Goal: Check status

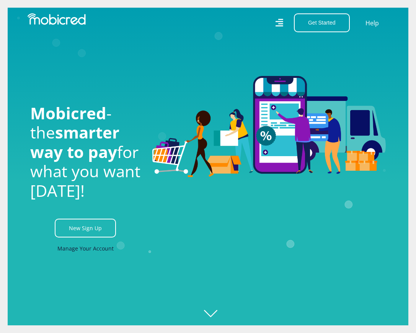
click at [82, 252] on link "Manage Your Account" at bounding box center [85, 247] width 56 height 17
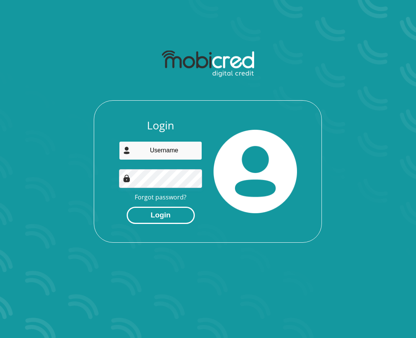
type input "[PERSON_NAME][EMAIL_ADDRESS][PERSON_NAME][DOMAIN_NAME]"
click at [157, 218] on button "Login" at bounding box center [161, 215] width 68 height 17
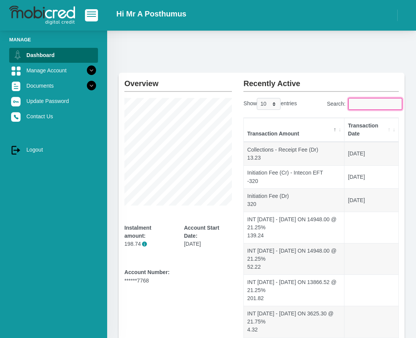
click at [355, 102] on input "Search:" at bounding box center [376, 104] width 54 height 12
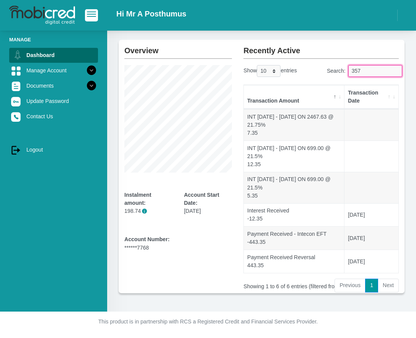
scroll to position [10, 0]
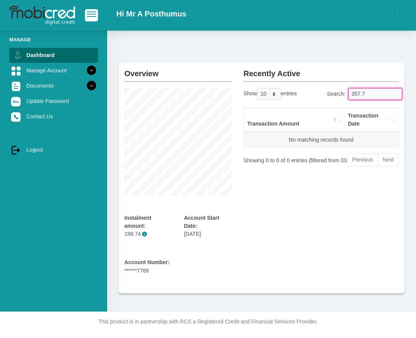
type input "357.7"
click at [275, 94] on select "10 25 50 100" at bounding box center [269, 94] width 24 height 12
select select "100"
click at [258, 88] on select "10 25 50 100" at bounding box center [269, 94] width 24 height 12
drag, startPoint x: 364, startPoint y: 93, endPoint x: 293, endPoint y: 95, distance: 70.1
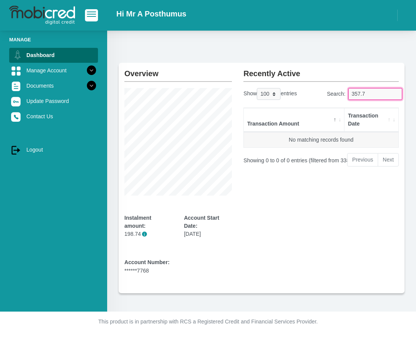
click at [294, 95] on div "Show 10 25 50 100 entries Search: 357.7" at bounding box center [321, 95] width 167 height 15
type input "3"
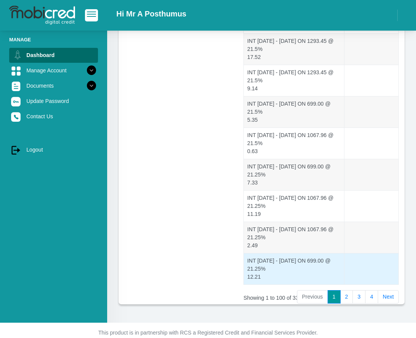
scroll to position [2983, 0]
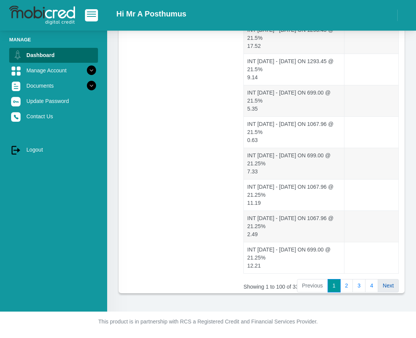
click at [391, 281] on link "Next" at bounding box center [388, 286] width 21 height 14
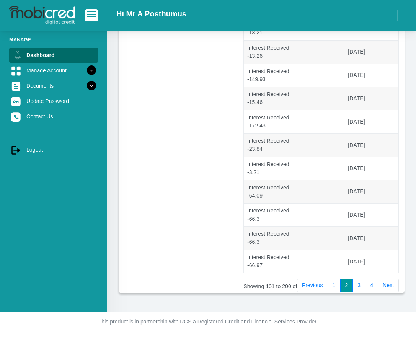
scroll to position [2272, 0]
click at [385, 284] on link "Next" at bounding box center [388, 286] width 21 height 14
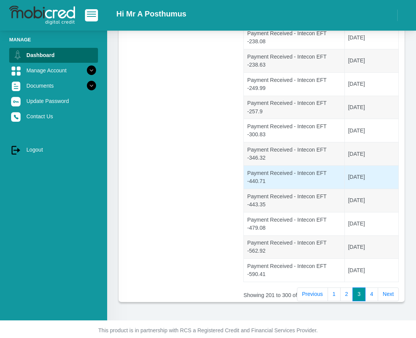
scroll to position [2207, 0]
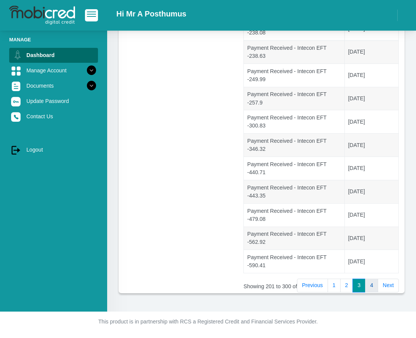
click at [373, 287] on link "4" at bounding box center [372, 286] width 13 height 14
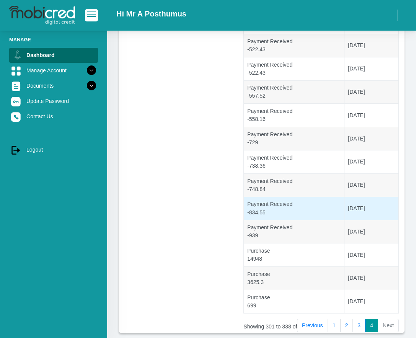
scroll to position [754, 0]
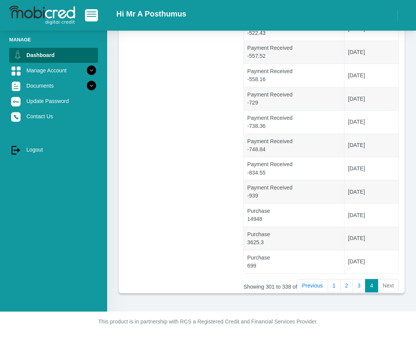
click at [382, 285] on li "Next" at bounding box center [389, 286] width 21 height 14
click at [390, 284] on li "Next" at bounding box center [389, 286] width 21 height 14
click at [386, 289] on li "Next" at bounding box center [389, 286] width 21 height 14
click at [372, 285] on link "4" at bounding box center [372, 286] width 13 height 14
click at [385, 285] on li "Next" at bounding box center [389, 286] width 21 height 14
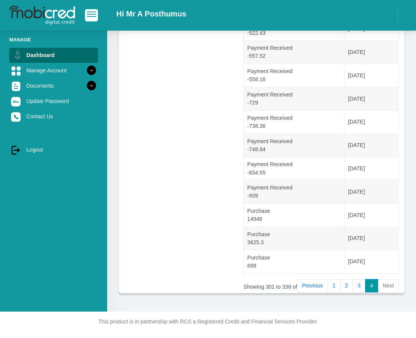
click at [386, 285] on li "Next" at bounding box center [389, 286] width 21 height 14
click at [359, 291] on link "3" at bounding box center [359, 286] width 13 height 14
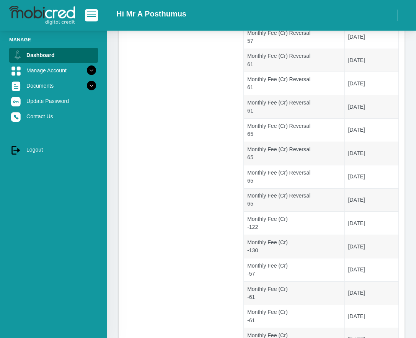
scroll to position [2207, 0]
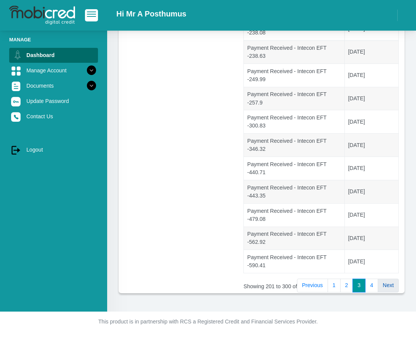
click at [386, 284] on link "Next" at bounding box center [388, 286] width 21 height 14
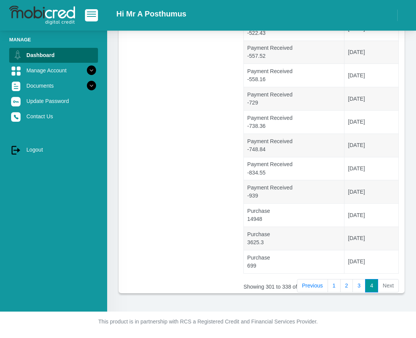
scroll to position [754, 0]
click at [386, 284] on li "Next" at bounding box center [389, 286] width 21 height 14
click at [389, 289] on li "Next" at bounding box center [389, 286] width 21 height 14
click at [361, 293] on link "3" at bounding box center [359, 286] width 13 height 14
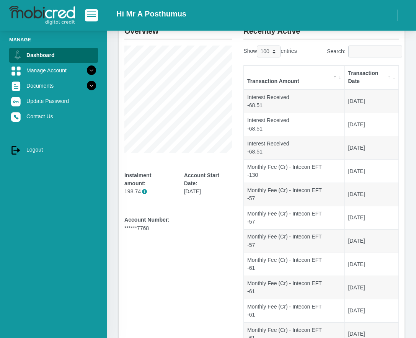
scroll to position [0, 0]
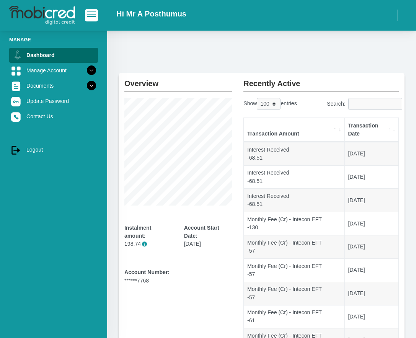
click at [40, 220] on div "Manage Dashboard Manage Account Personal Details Banking Details Debit Order Da…" at bounding box center [53, 188] width 107 height 315
